Goal: Task Accomplishment & Management: Manage account settings

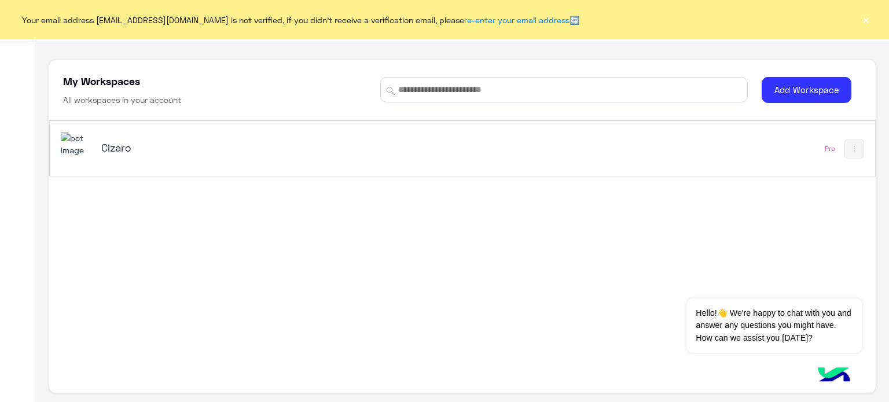
click at [256, 149] on h5 "Cizaro" at bounding box center [245, 148] width 289 height 14
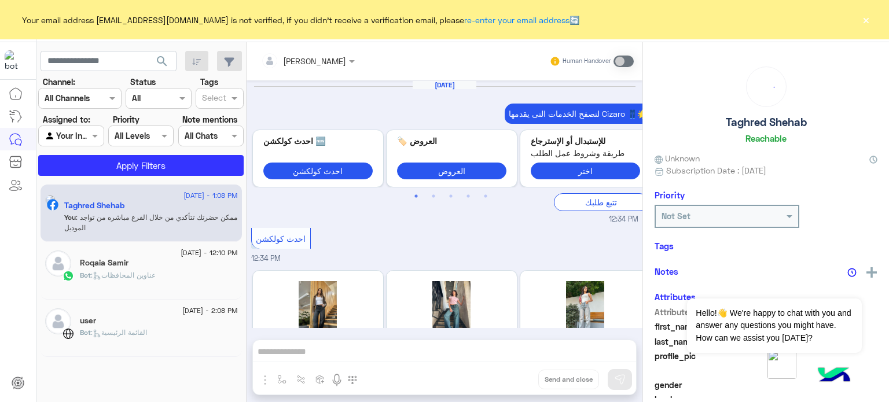
scroll to position [362, 0]
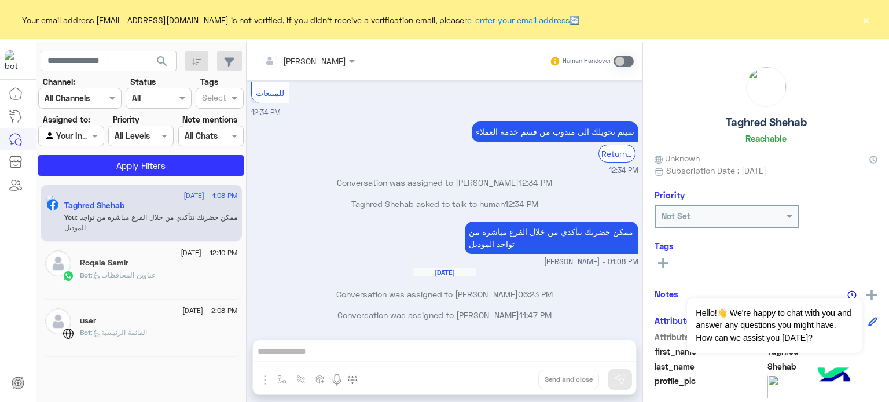
click at [865, 14] on button "×" at bounding box center [866, 20] width 12 height 12
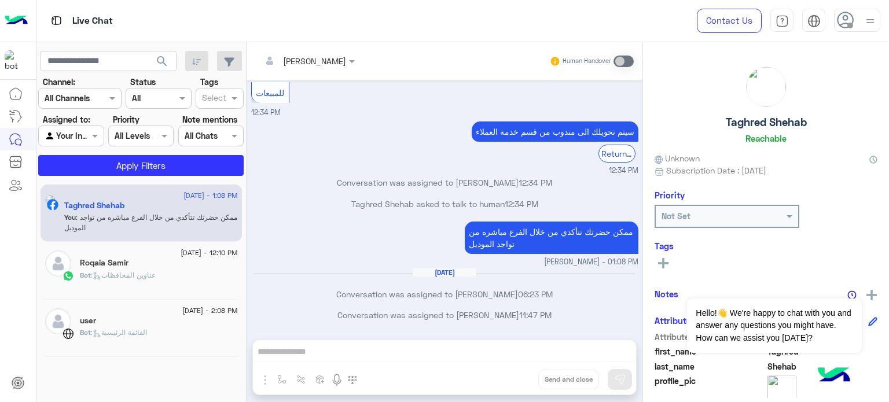
click at [866, 25] on img at bounding box center [870, 21] width 14 height 14
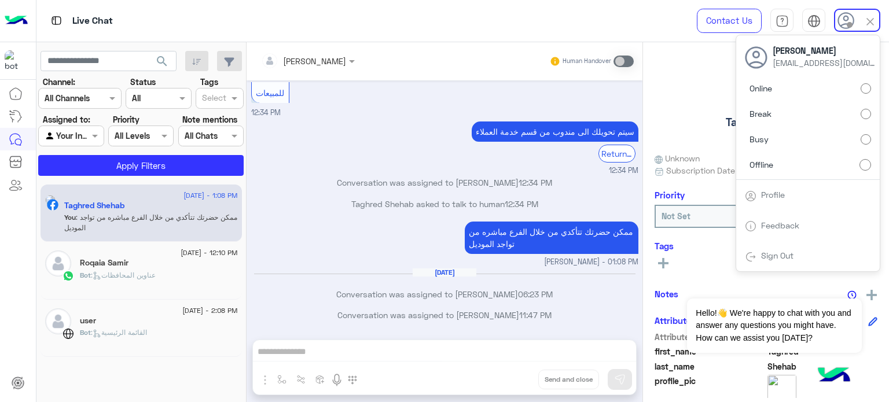
click at [832, 86] on label "Online" at bounding box center [808, 88] width 126 height 21
click at [873, 16] on img at bounding box center [870, 21] width 13 height 13
